Goal: Information Seeking & Learning: Learn about a topic

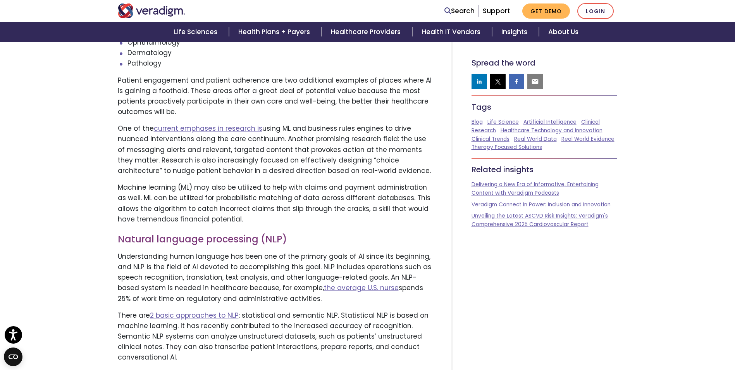
scroll to position [1047, 0]
